Goal: Navigation & Orientation: Find specific page/section

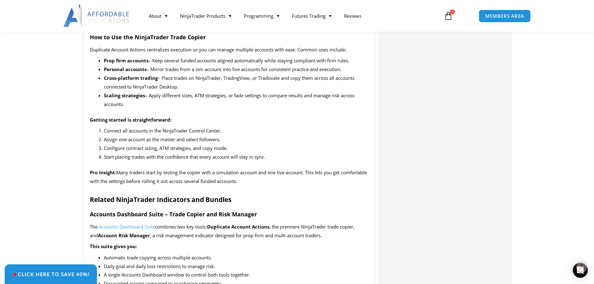
scroll to position [873, 0]
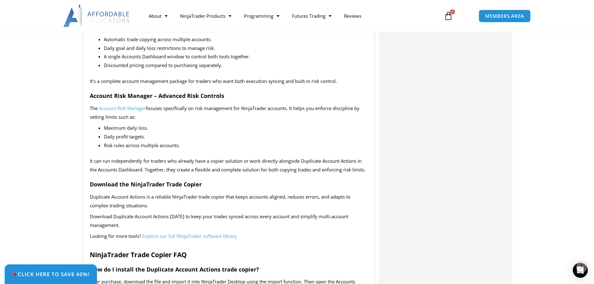
click at [122, 107] on span "Account Risk Manager" at bounding box center [122, 108] width 47 height 6
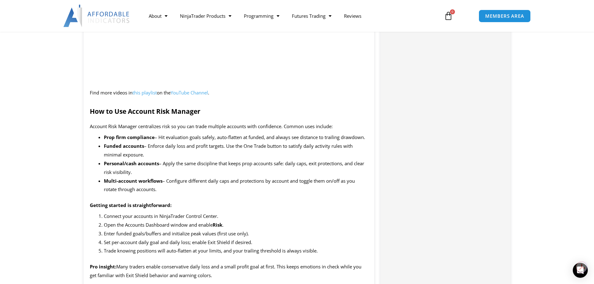
scroll to position [686, 0]
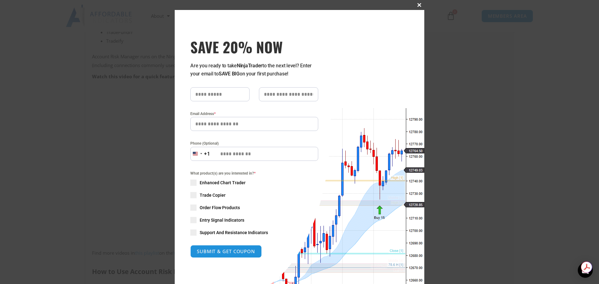
click at [418, 4] on span "SAVE 20% NOW popup" at bounding box center [419, 5] width 10 height 4
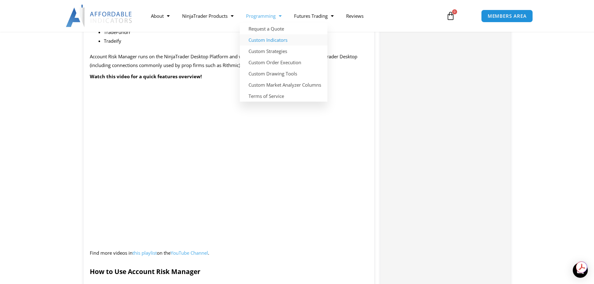
click at [268, 41] on link "Custom Indicators" at bounding box center [284, 39] width 88 height 11
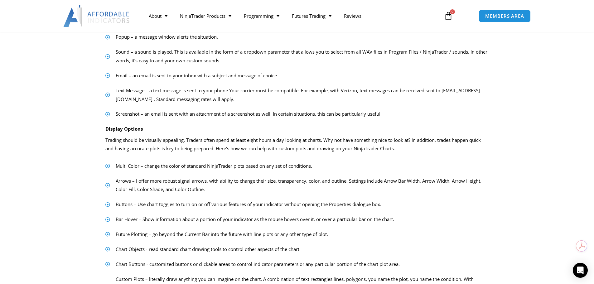
scroll to position [374, 0]
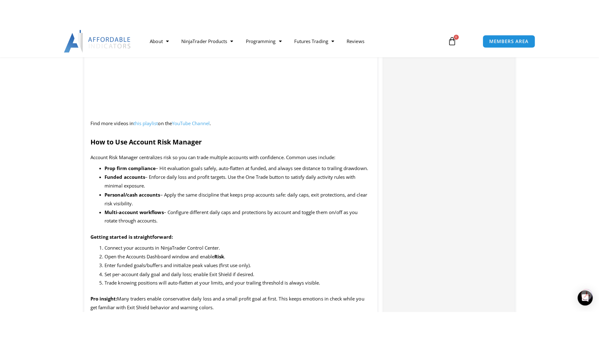
scroll to position [748, 0]
